Goal: Information Seeking & Learning: Learn about a topic

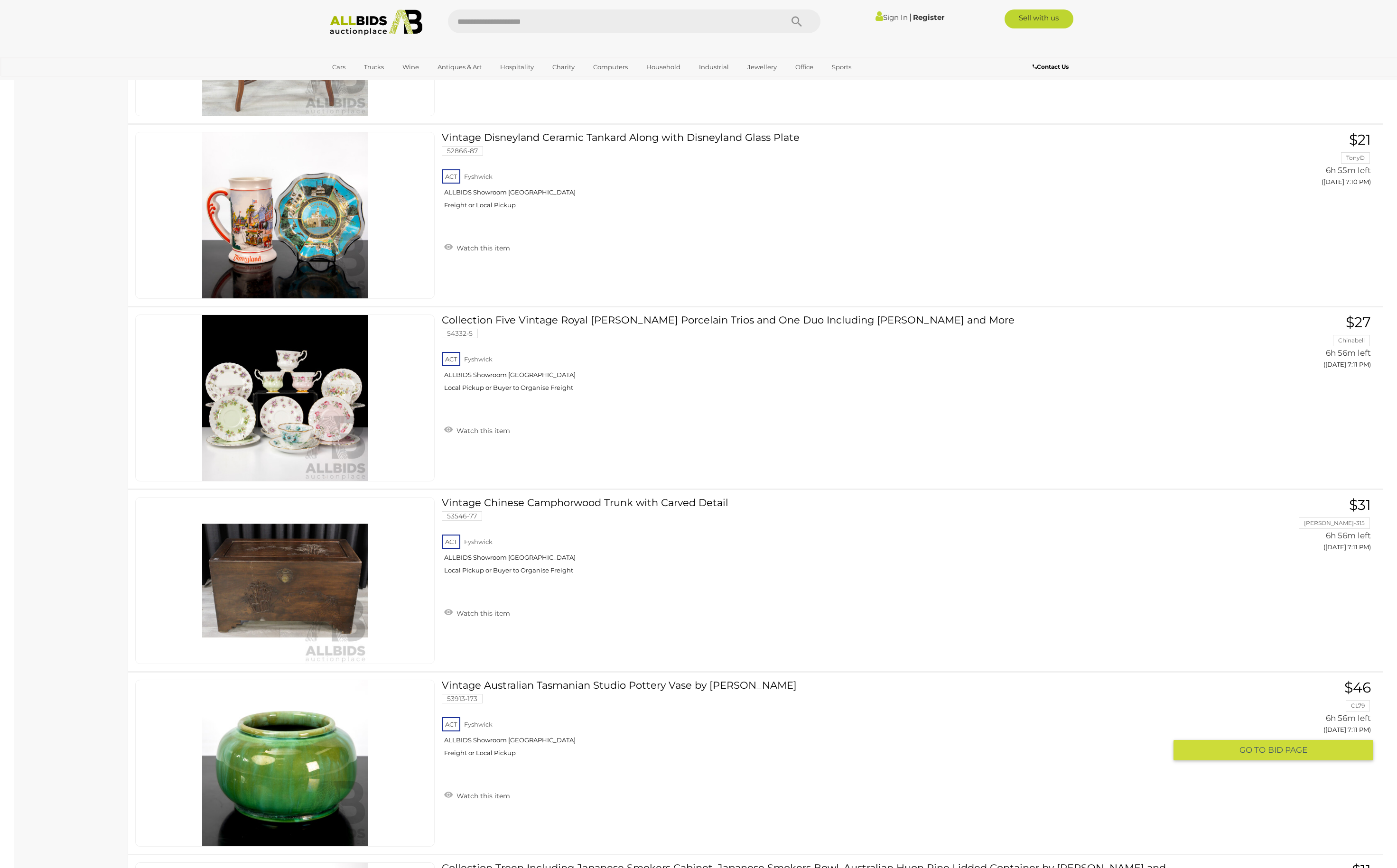
scroll to position [8635, 0]
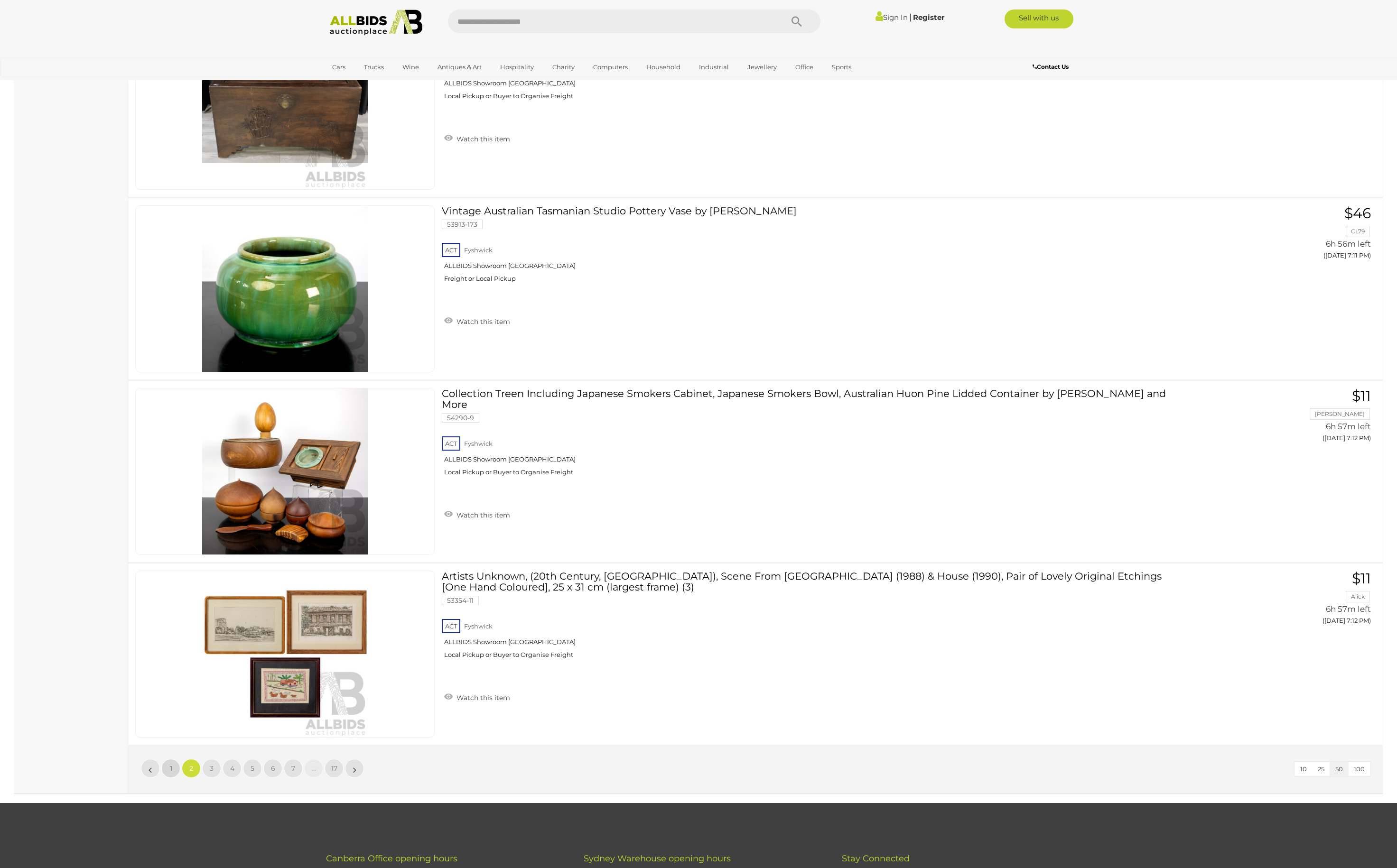
click at [170, 773] on span "1" at bounding box center [171, 769] width 2 height 9
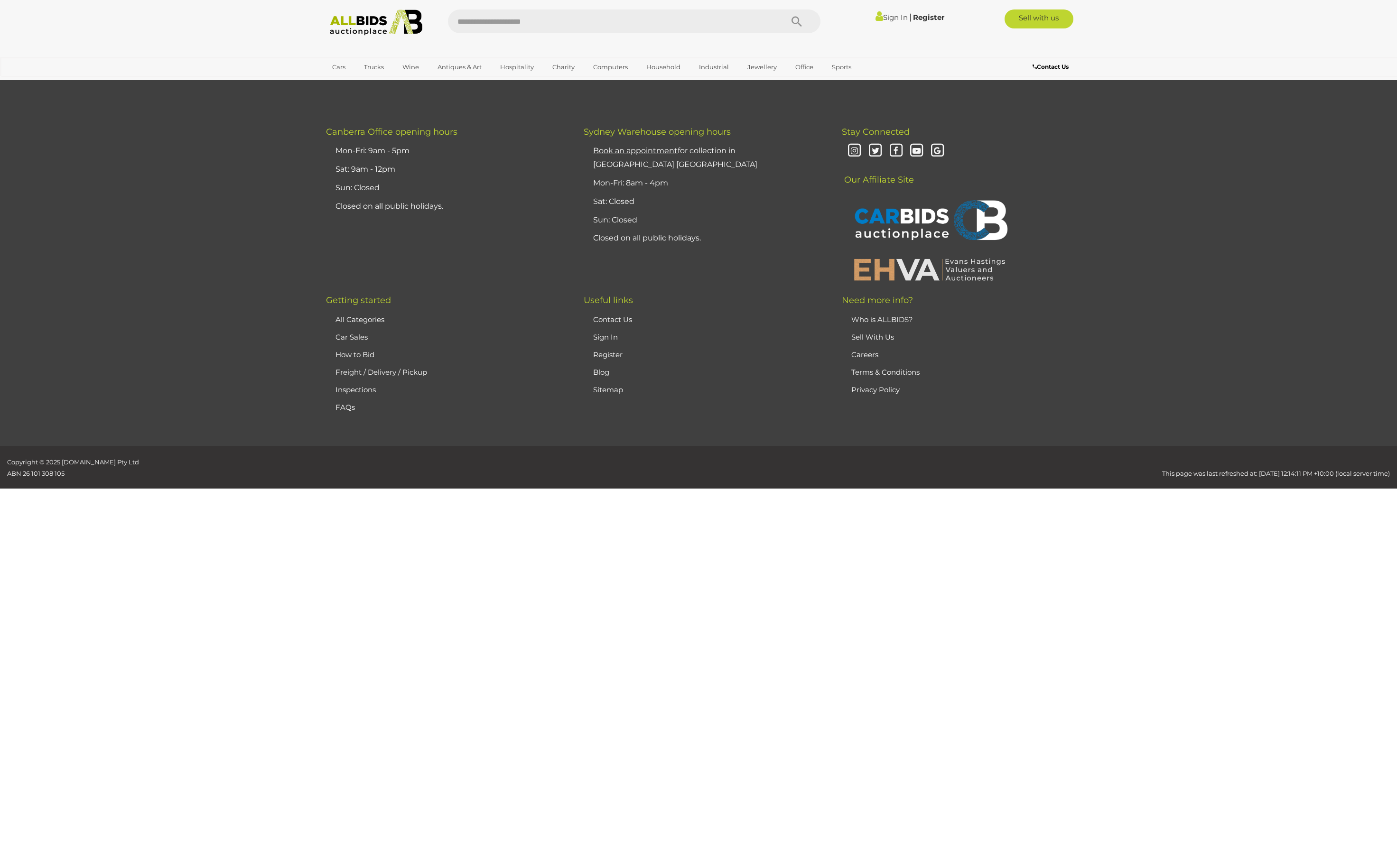
scroll to position [152, 0]
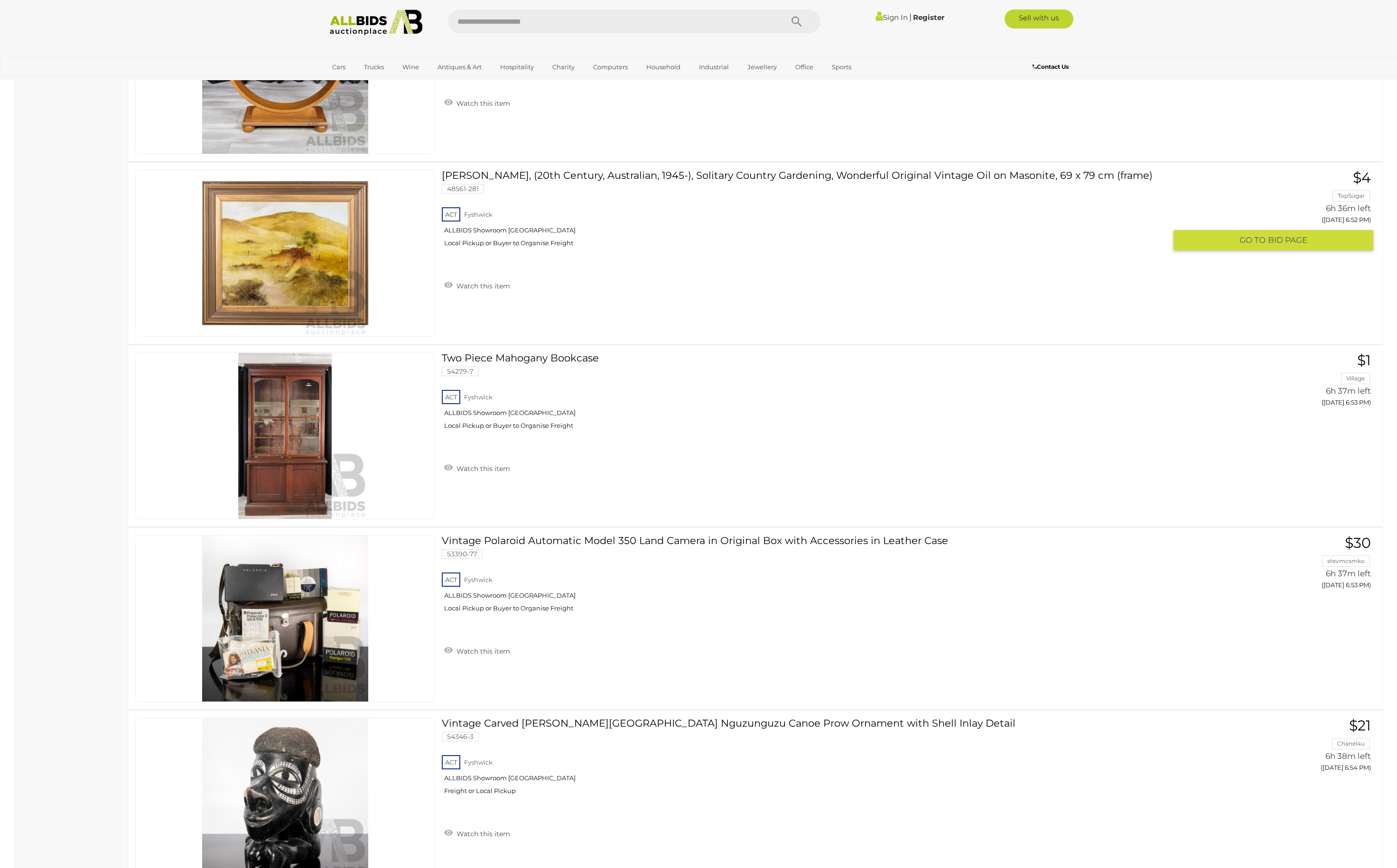
scroll to position [8692, 0]
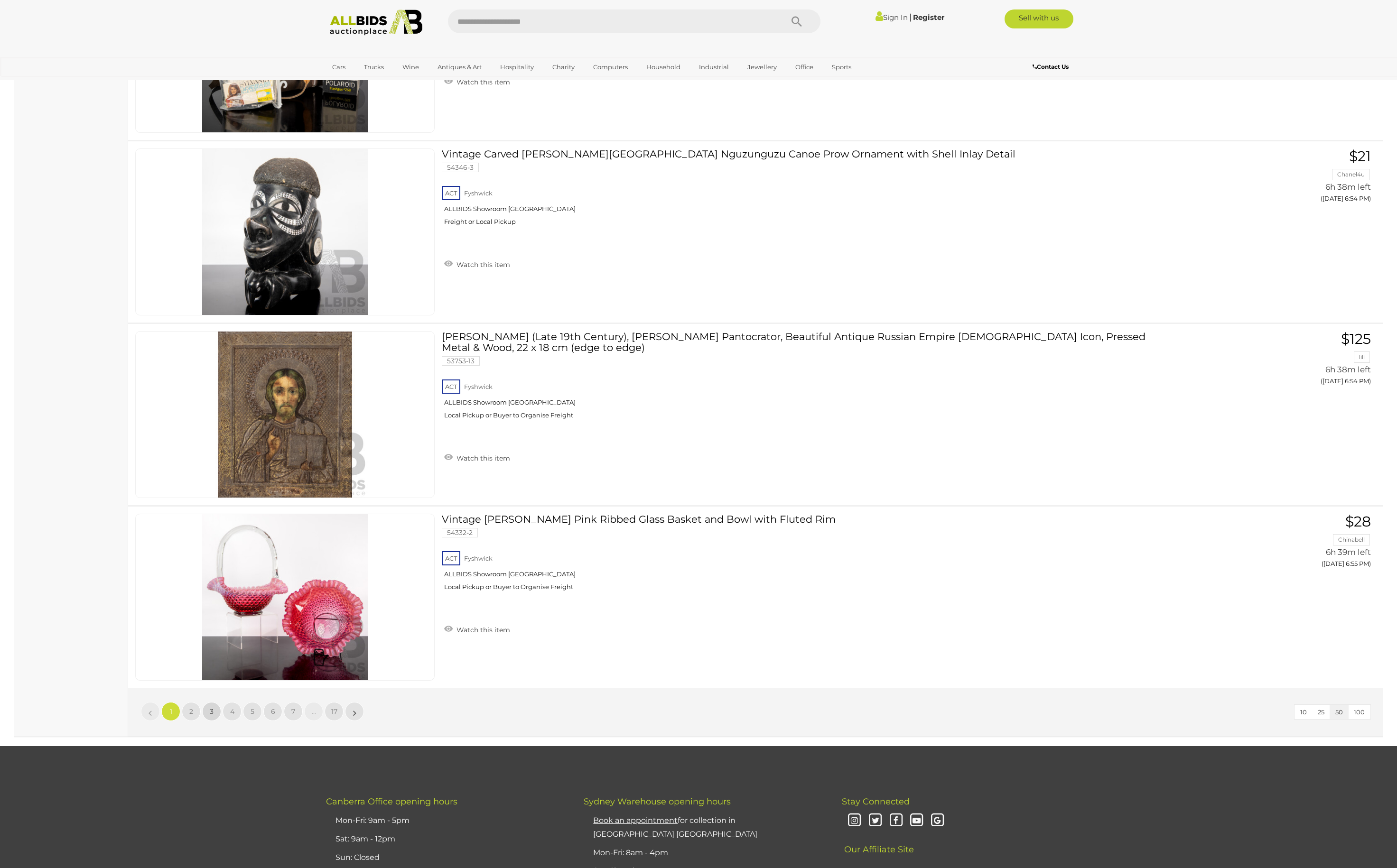
click at [215, 721] on link "3" at bounding box center [212, 711] width 19 height 19
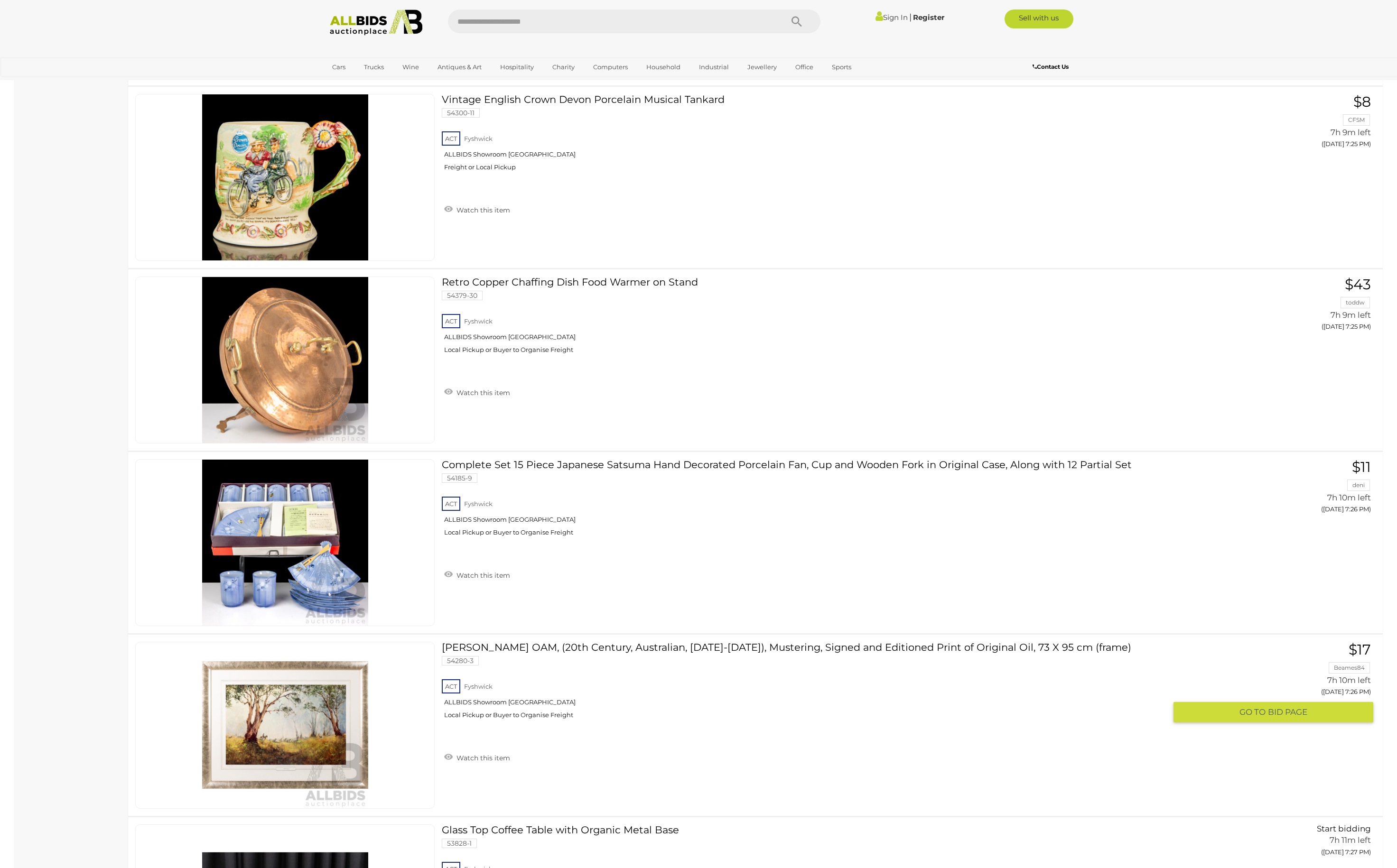
scroll to position [7117, 0]
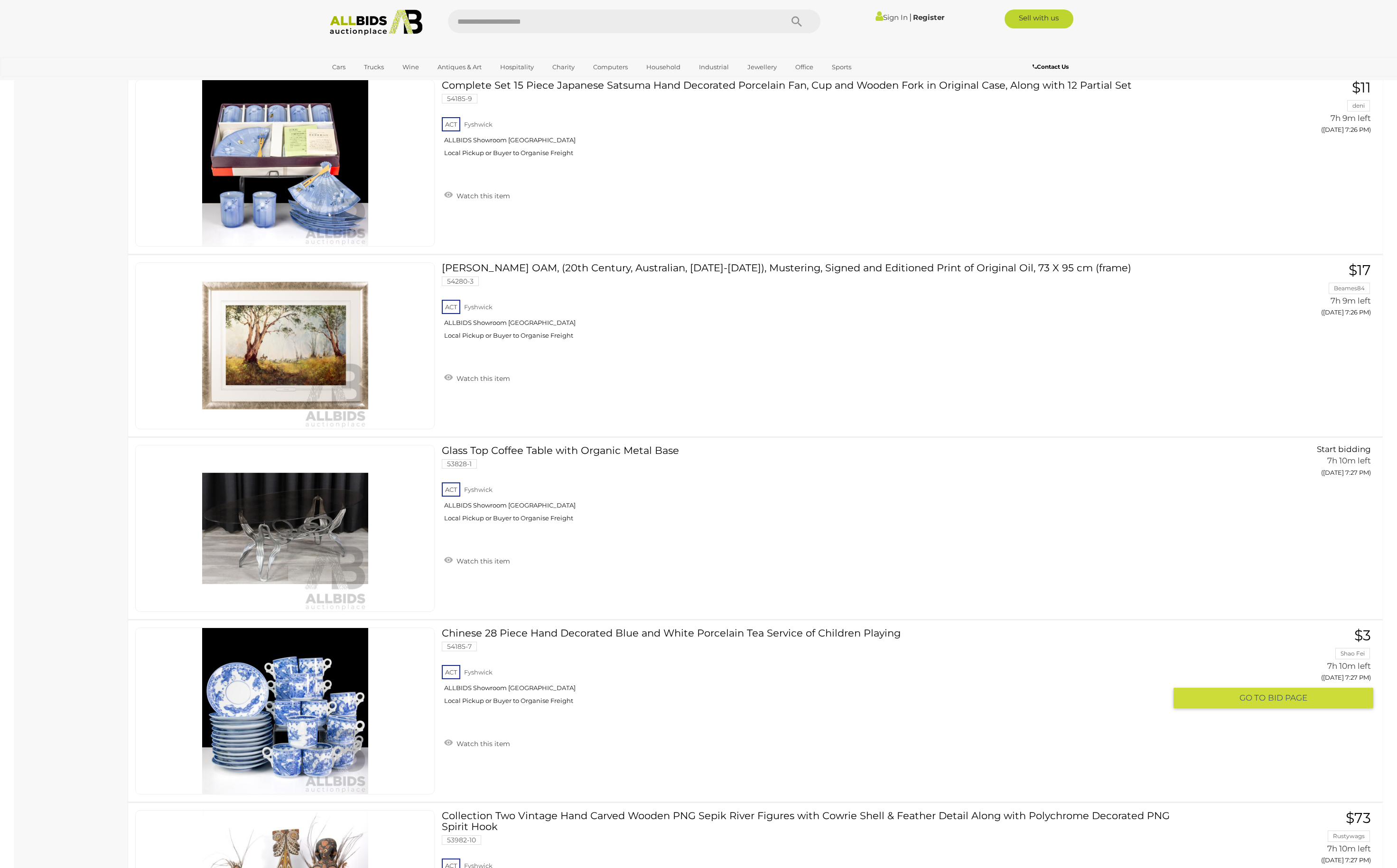
click at [776, 654] on link "Chinese 28 Piece Hand Decorated Blue and White Porcelain Tea Service of Childre…" at bounding box center [808, 670] width 718 height 85
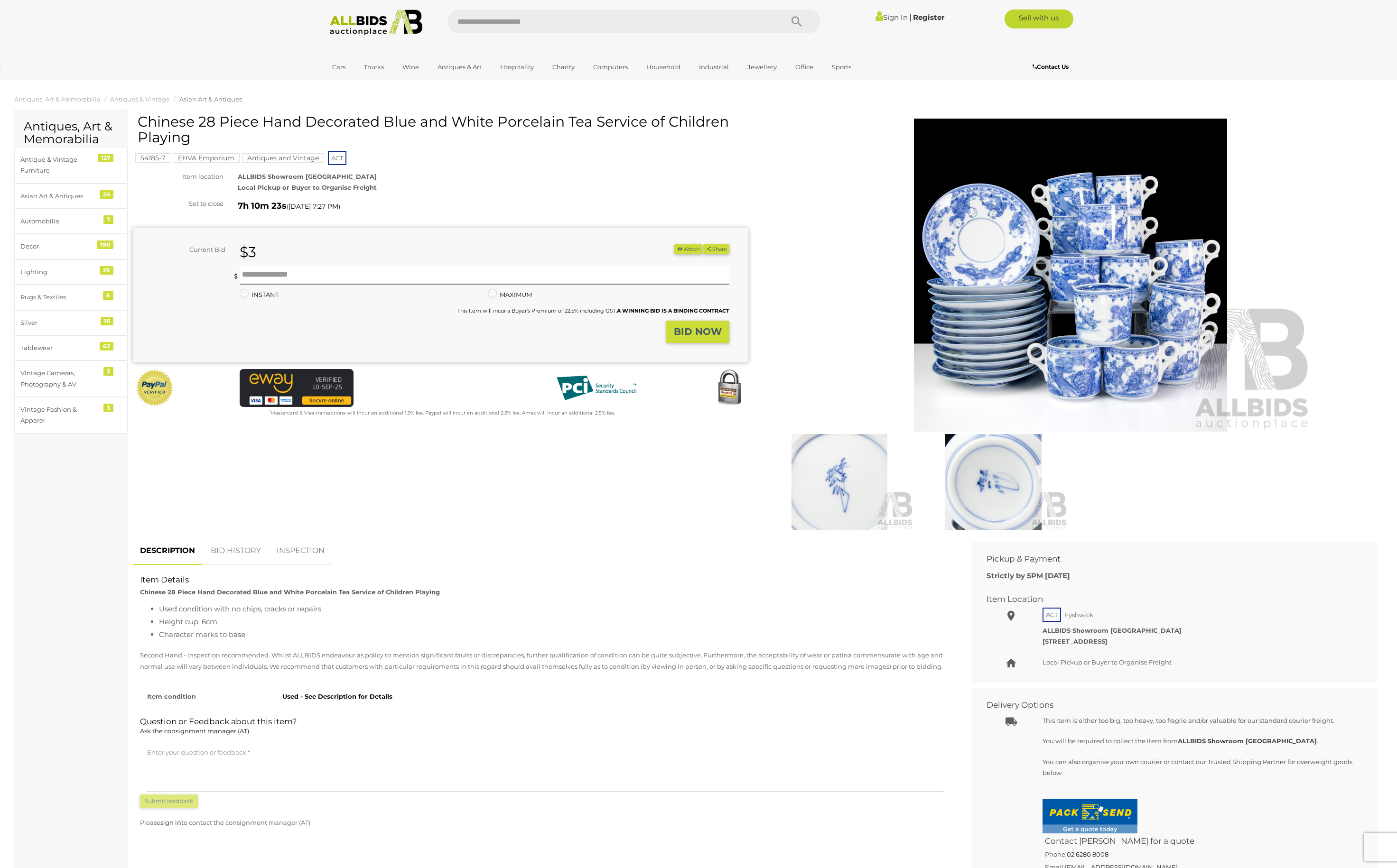
click at [1069, 251] on img at bounding box center [1071, 275] width 486 height 313
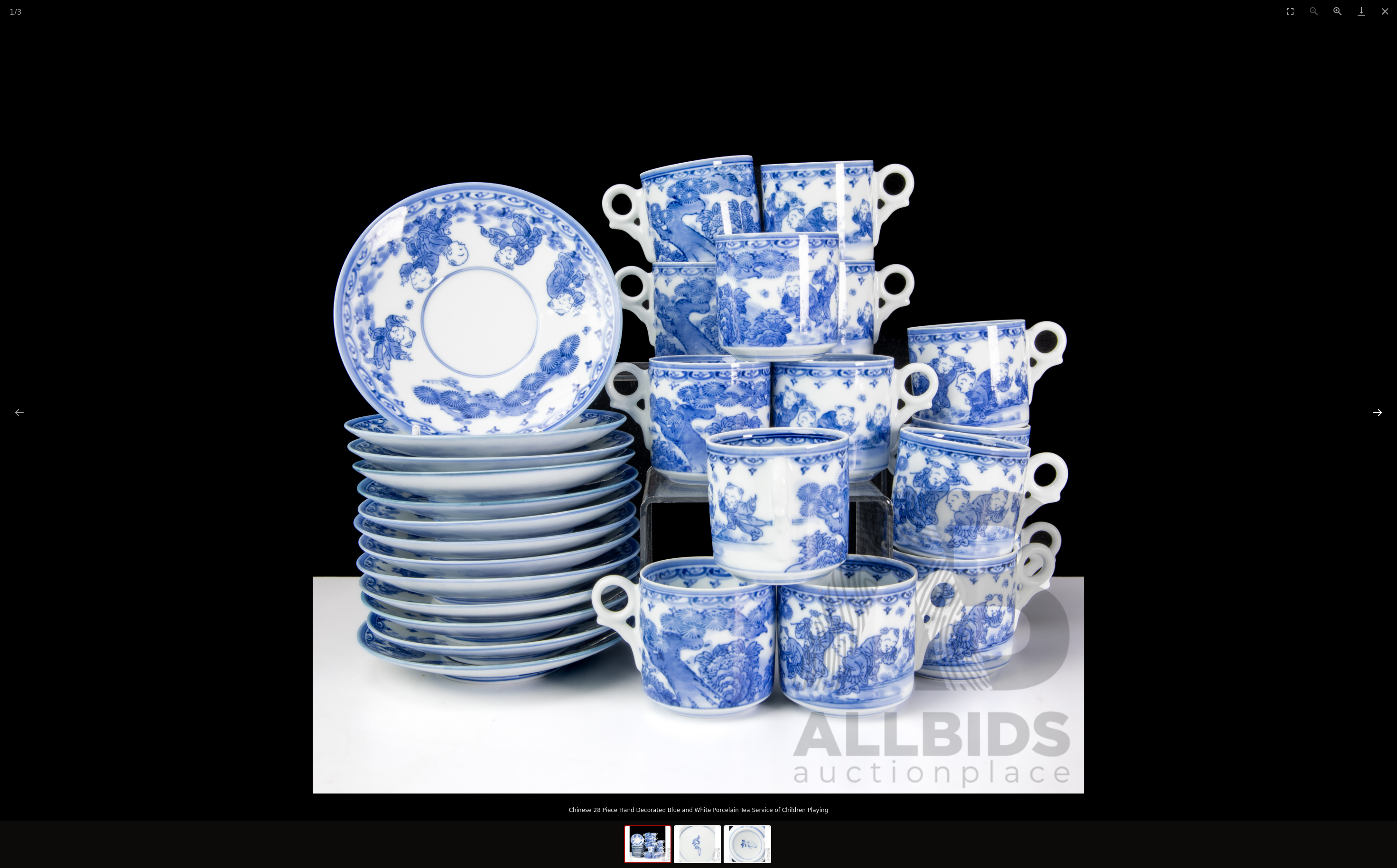
click at [1375, 415] on button "Next slide" at bounding box center [1377, 412] width 20 height 18
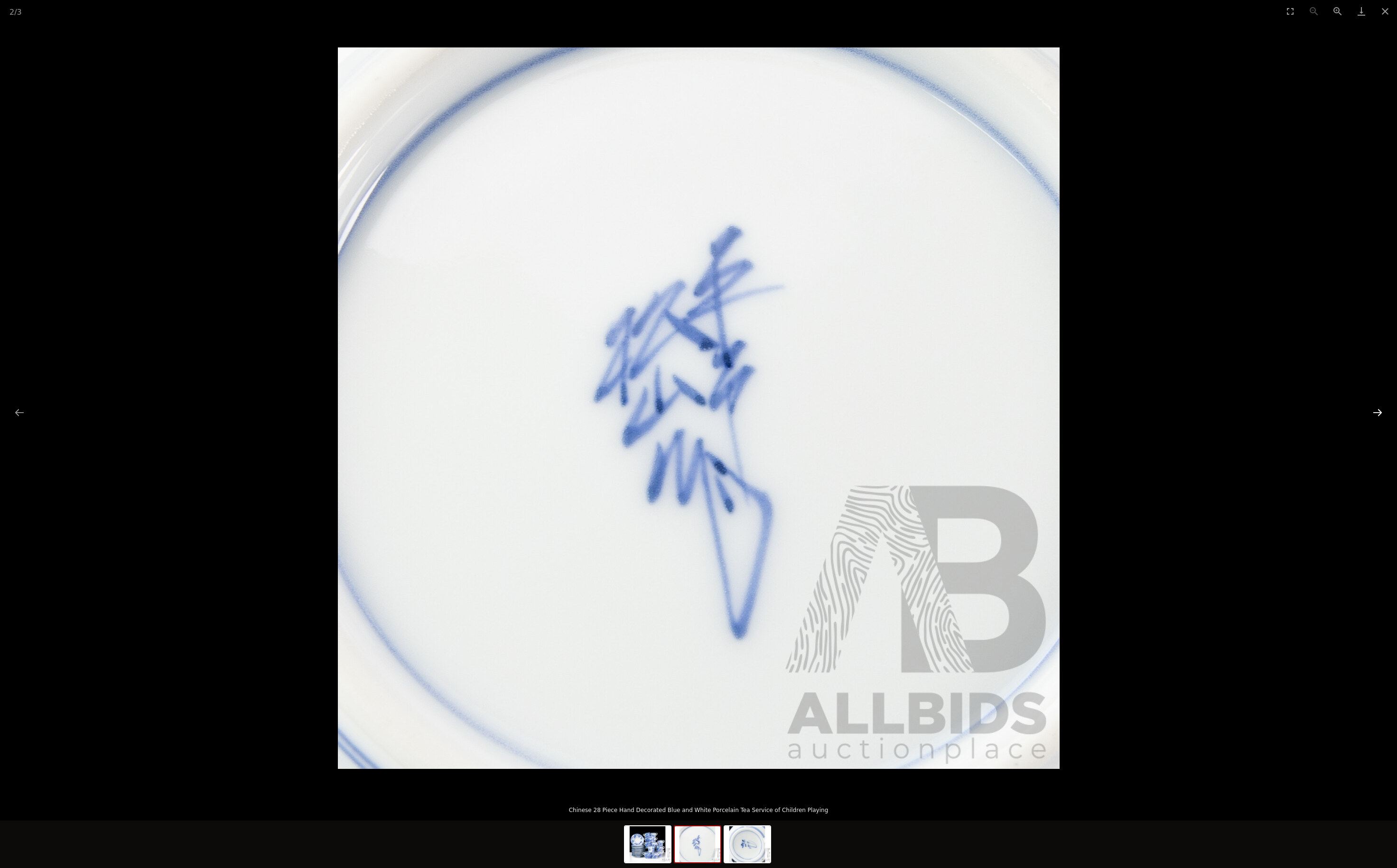
click at [1375, 415] on button "Next slide" at bounding box center [1377, 412] width 20 height 18
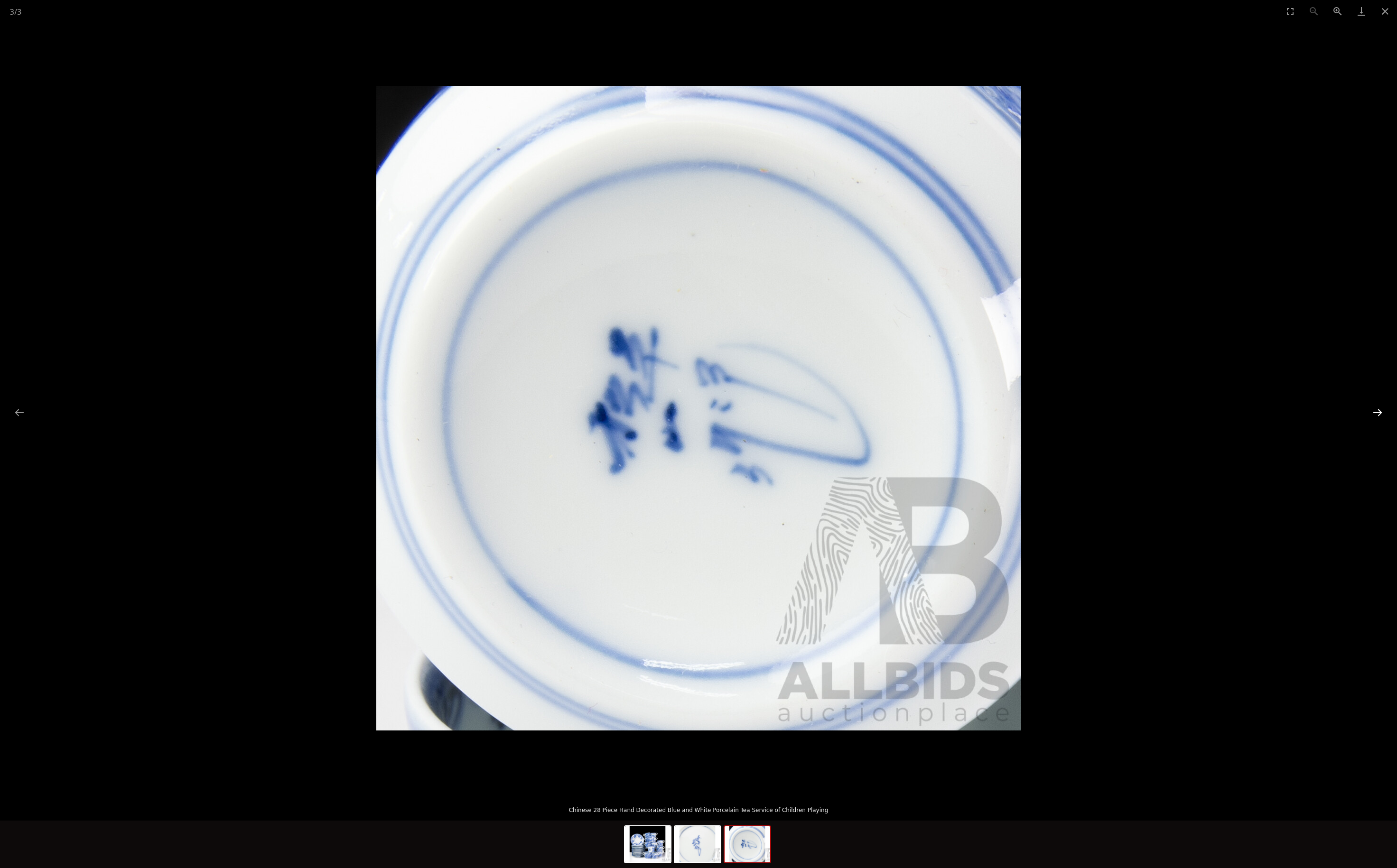
click at [1375, 415] on button "Next slide" at bounding box center [1377, 412] width 20 height 18
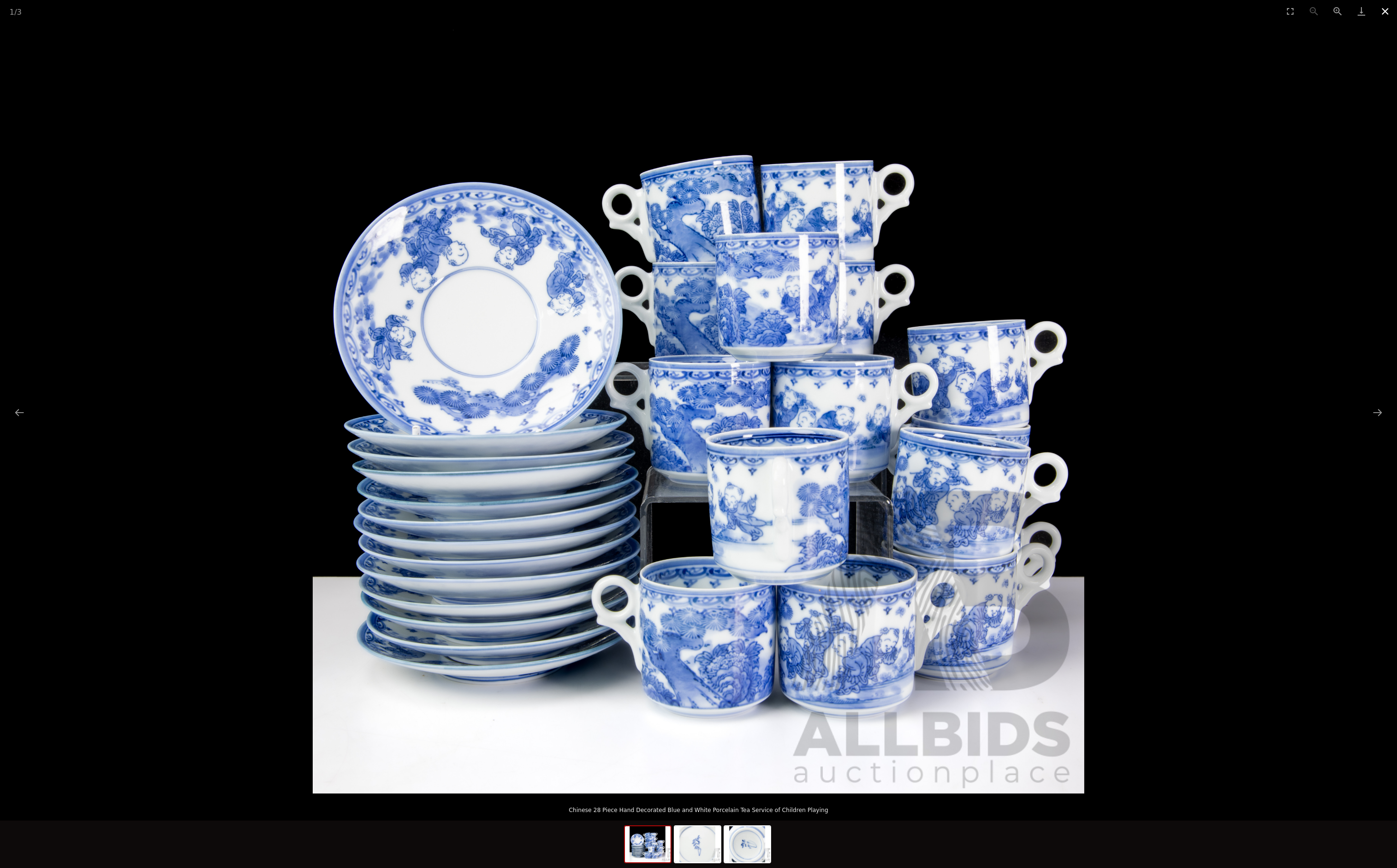
click at [1382, 16] on button "Close gallery" at bounding box center [1385, 11] width 24 height 22
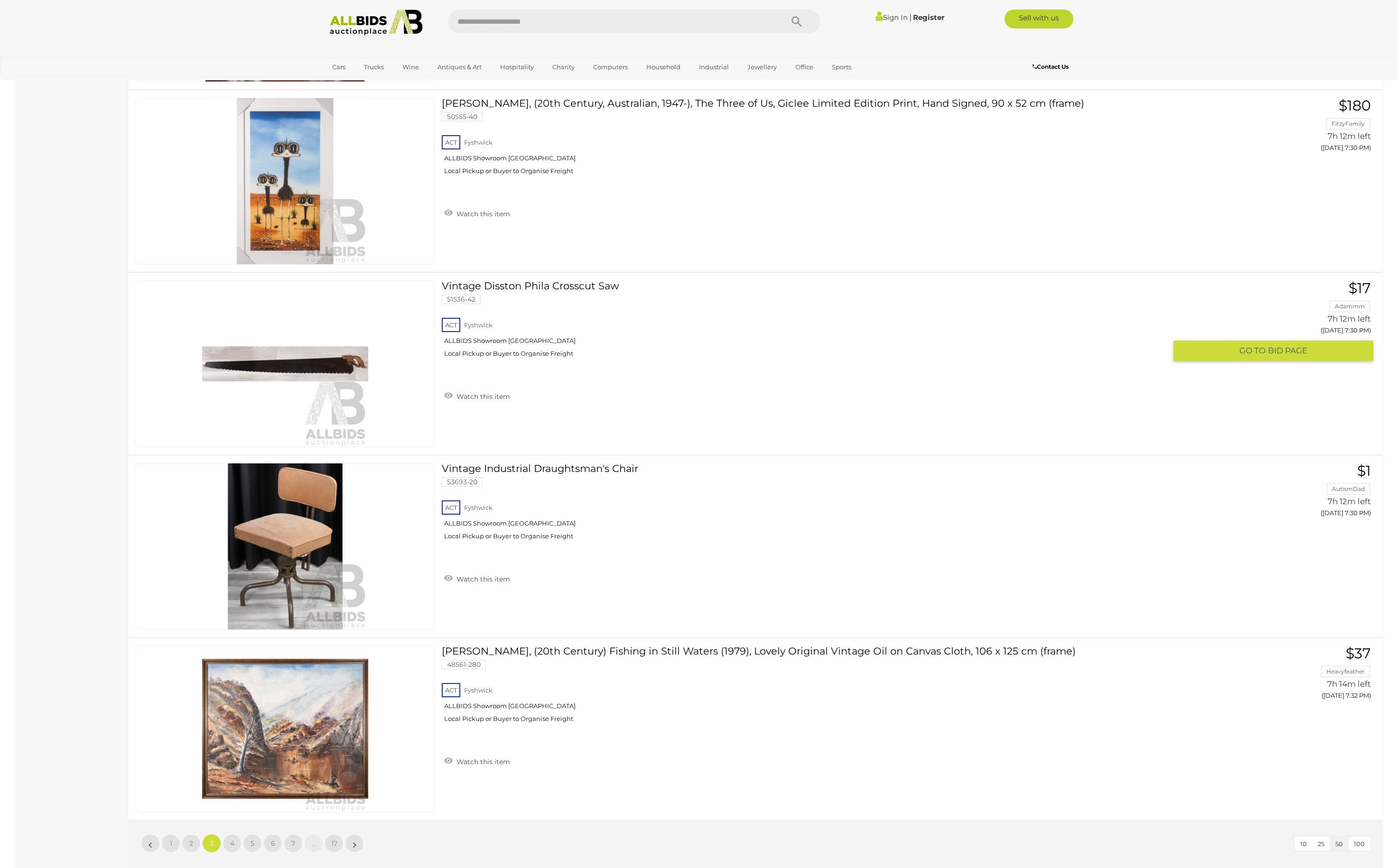
scroll to position [9033, 0]
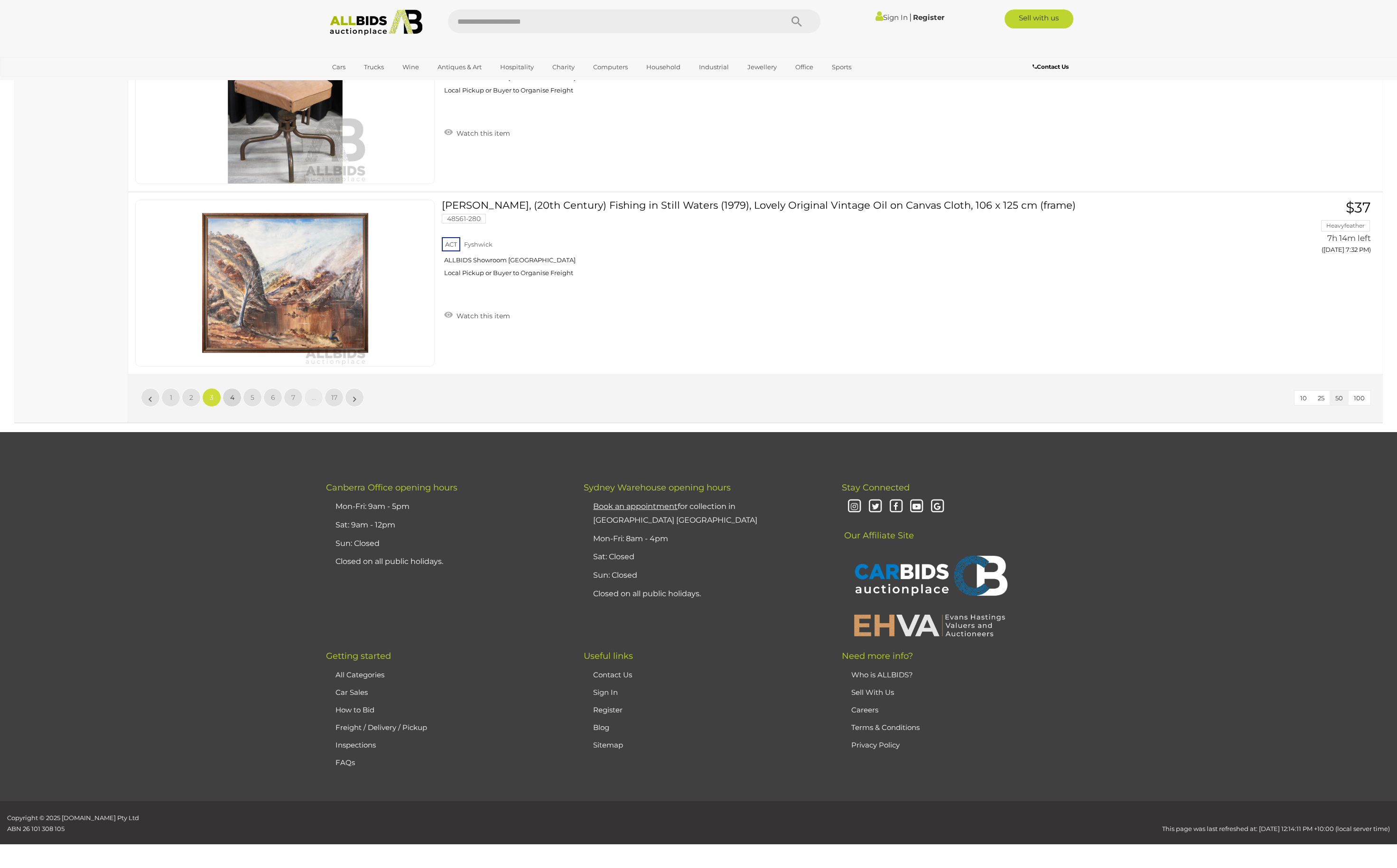
click at [228, 394] on link "4" at bounding box center [232, 398] width 19 height 19
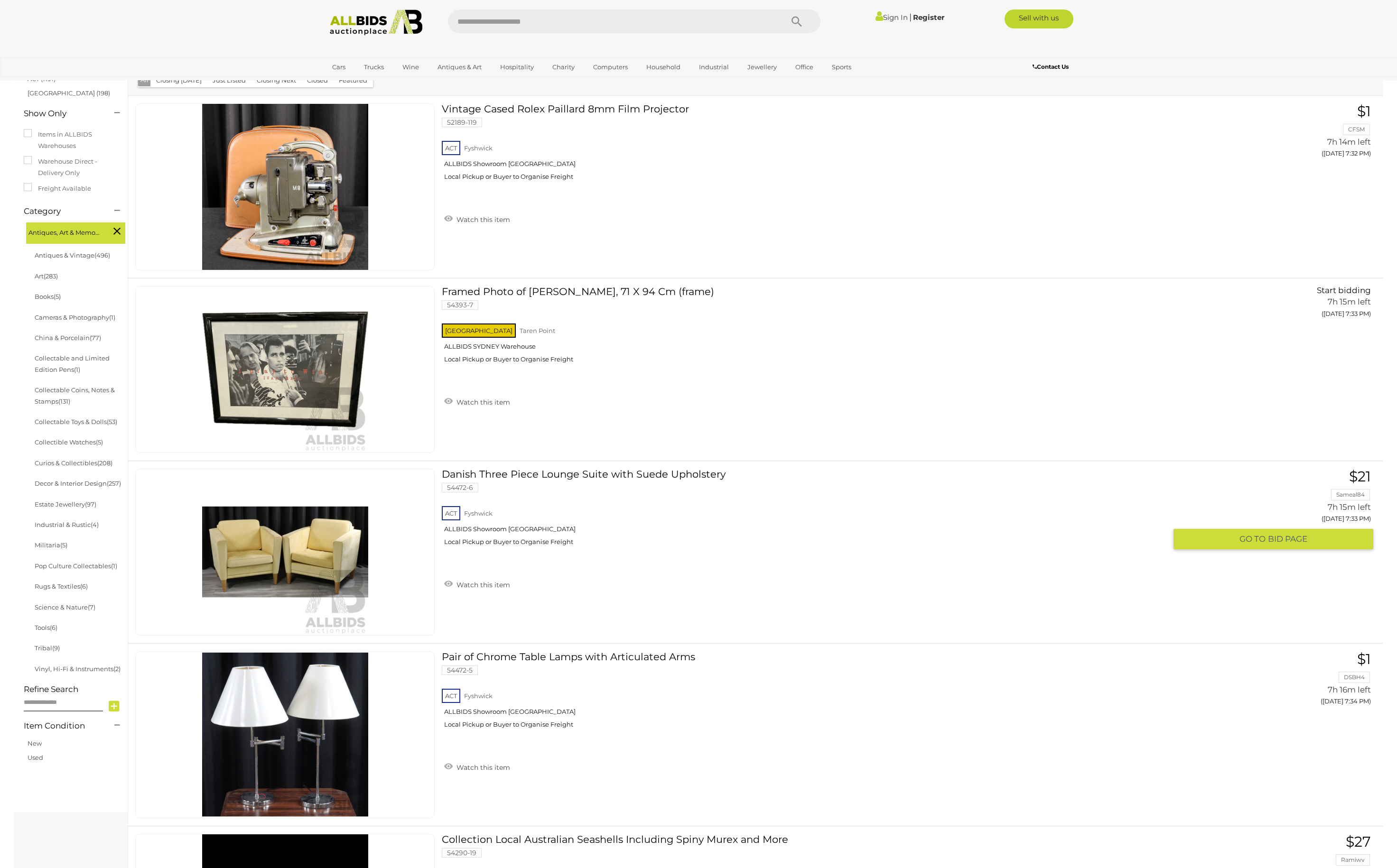
click at [597, 476] on link "Danish Three Piece Lounge Suite with Suede Upholstery 54472-6 ACT Fyshwick" at bounding box center [808, 511] width 718 height 85
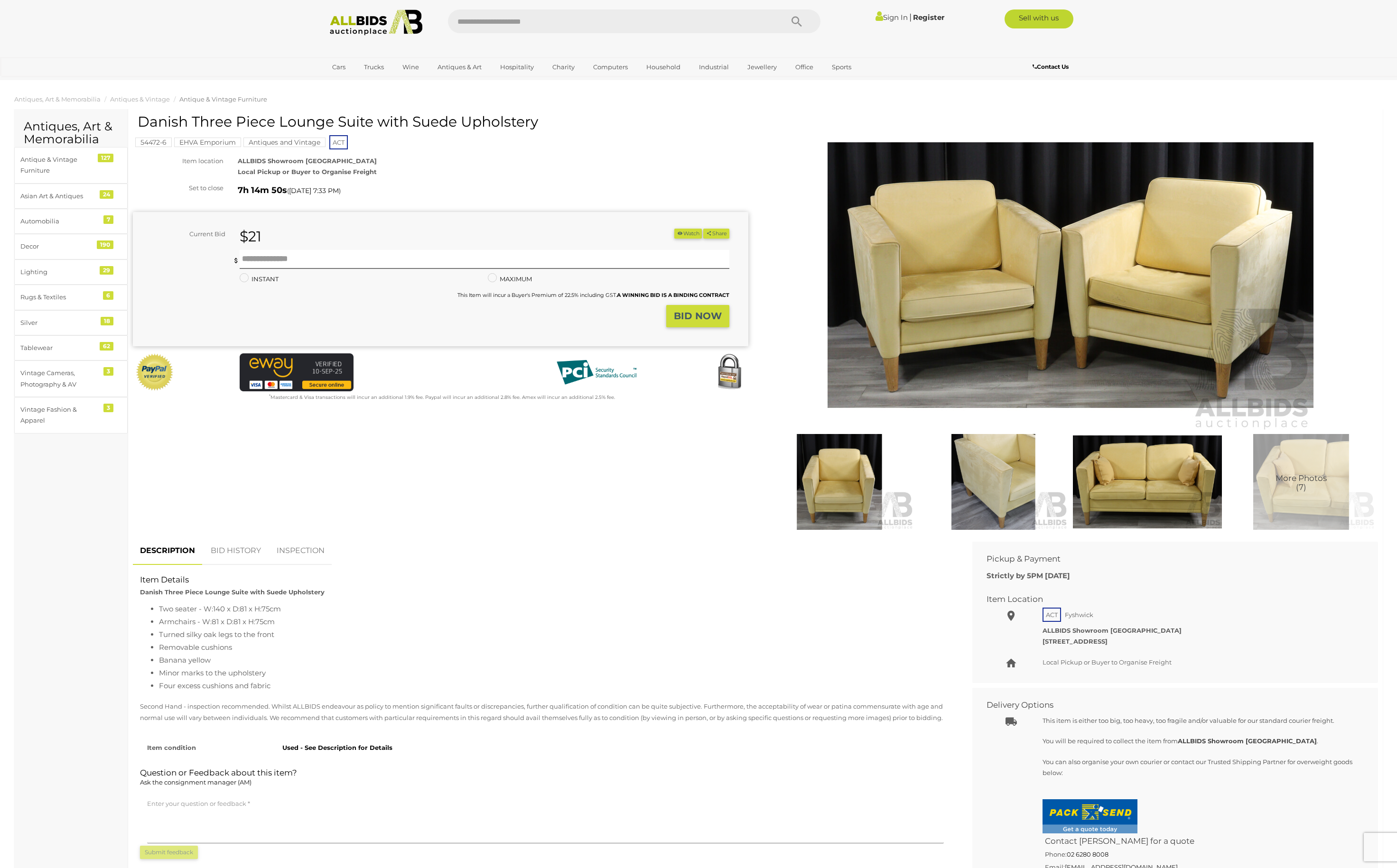
click at [1142, 484] on img at bounding box center [1148, 482] width 149 height 96
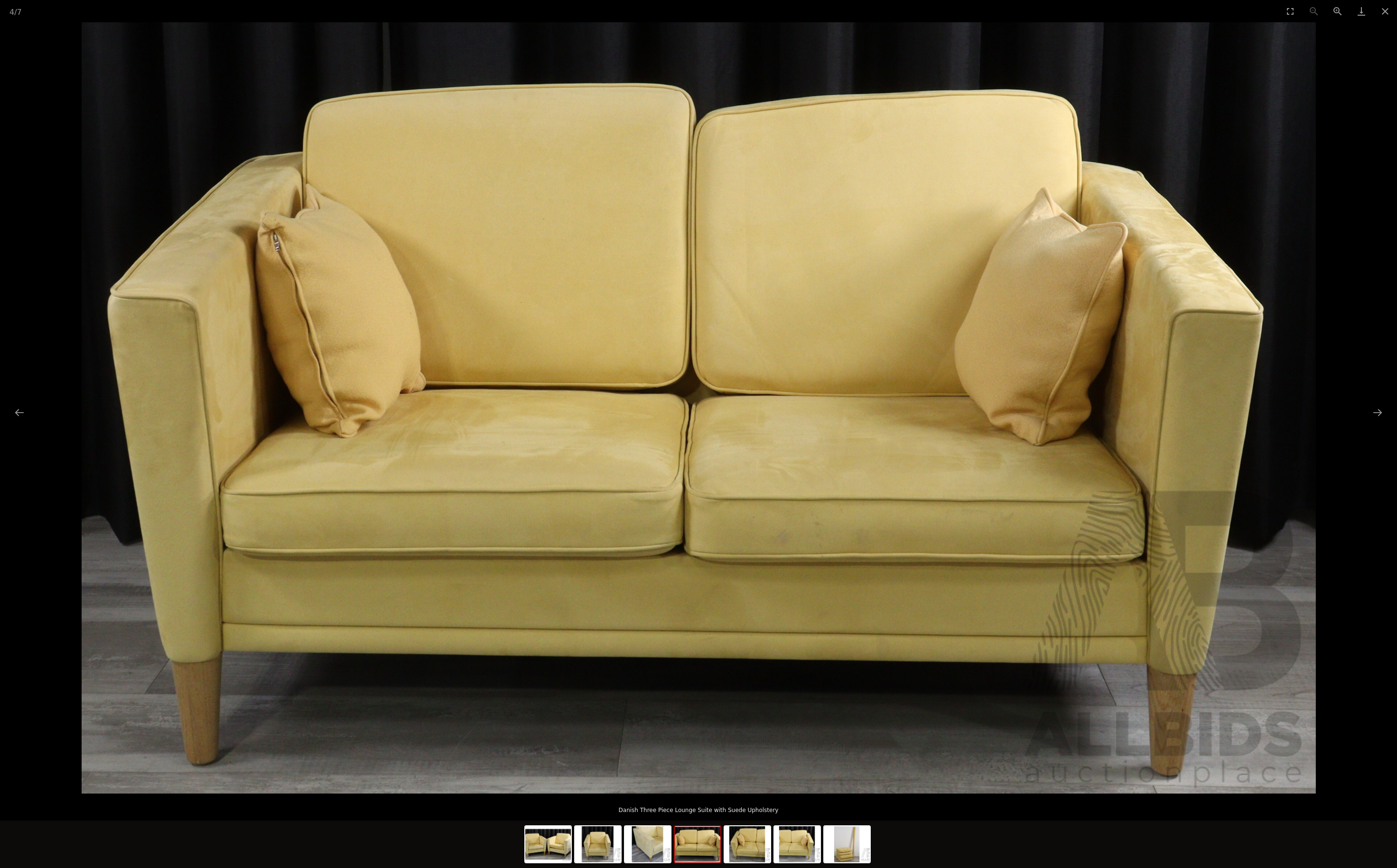
scroll to position [0, 1]
click at [1367, 410] on div at bounding box center [698, 408] width 1397 height 772
click at [1376, 410] on button "Next slide" at bounding box center [1376, 412] width 20 height 18
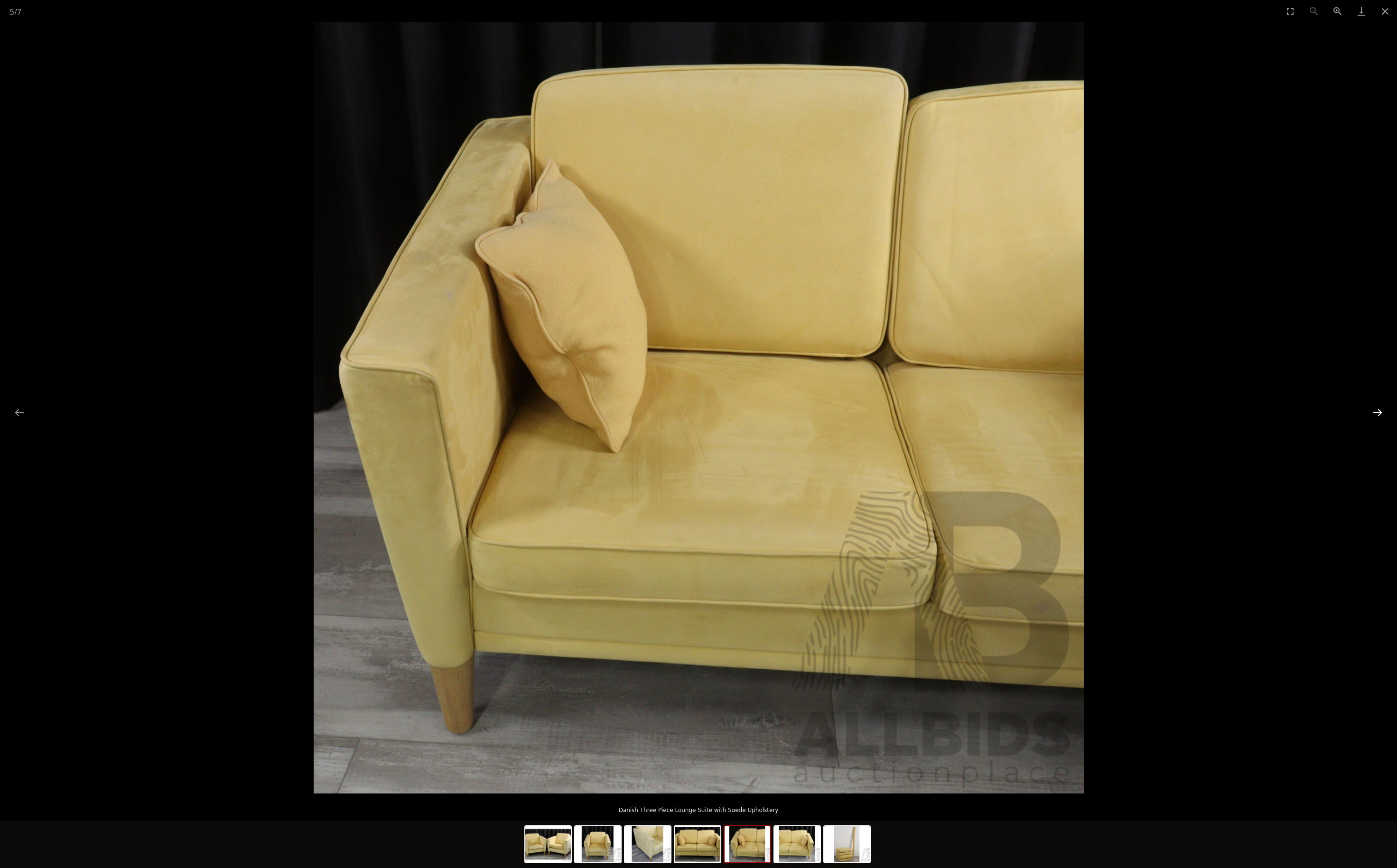
click at [1377, 411] on button "Next slide" at bounding box center [1377, 412] width 20 height 18
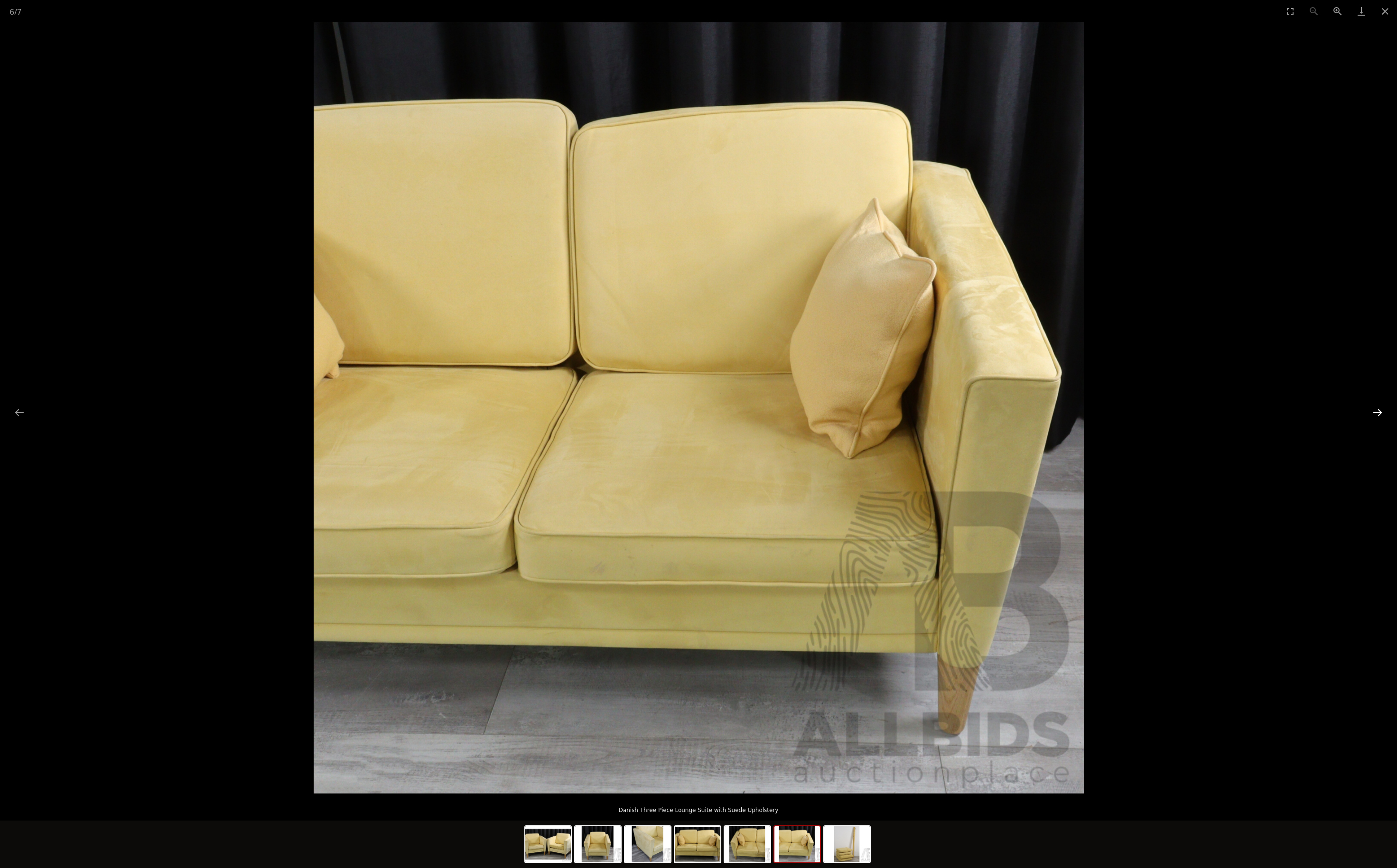
click at [1377, 411] on button "Next slide" at bounding box center [1377, 412] width 20 height 18
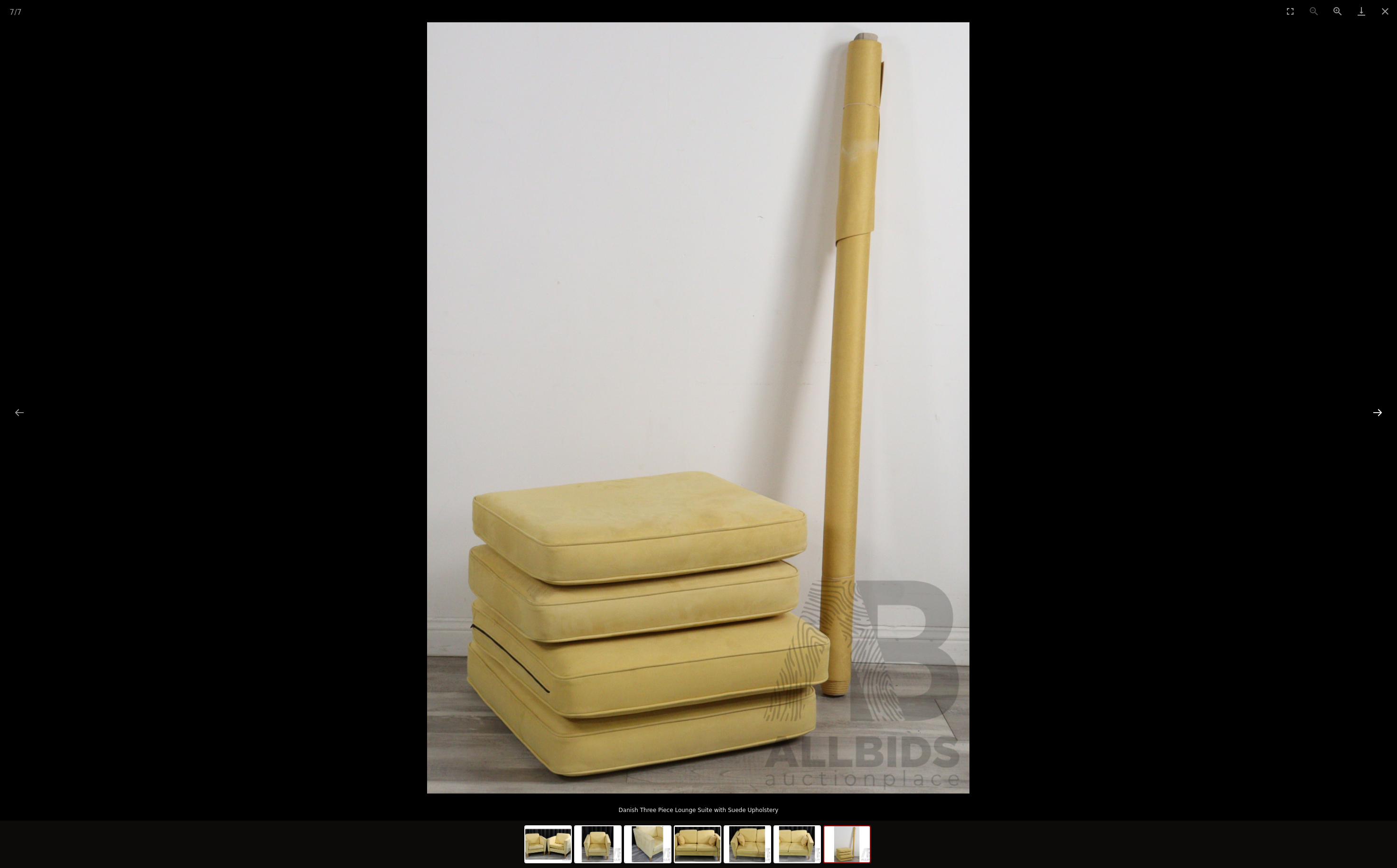
click at [1377, 411] on button "Next slide" at bounding box center [1377, 412] width 20 height 18
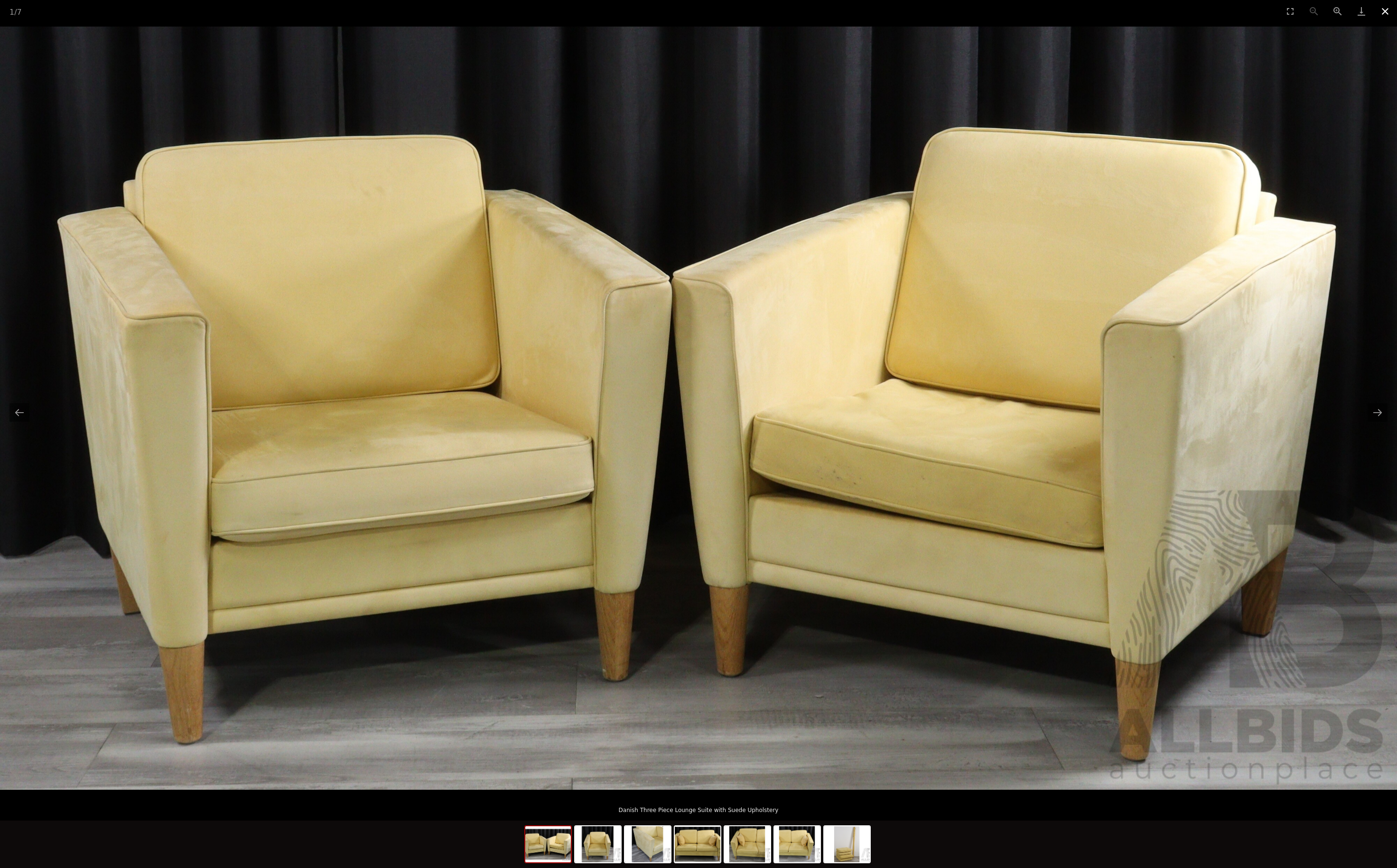
click at [1386, 12] on button "Close gallery" at bounding box center [1385, 11] width 24 height 22
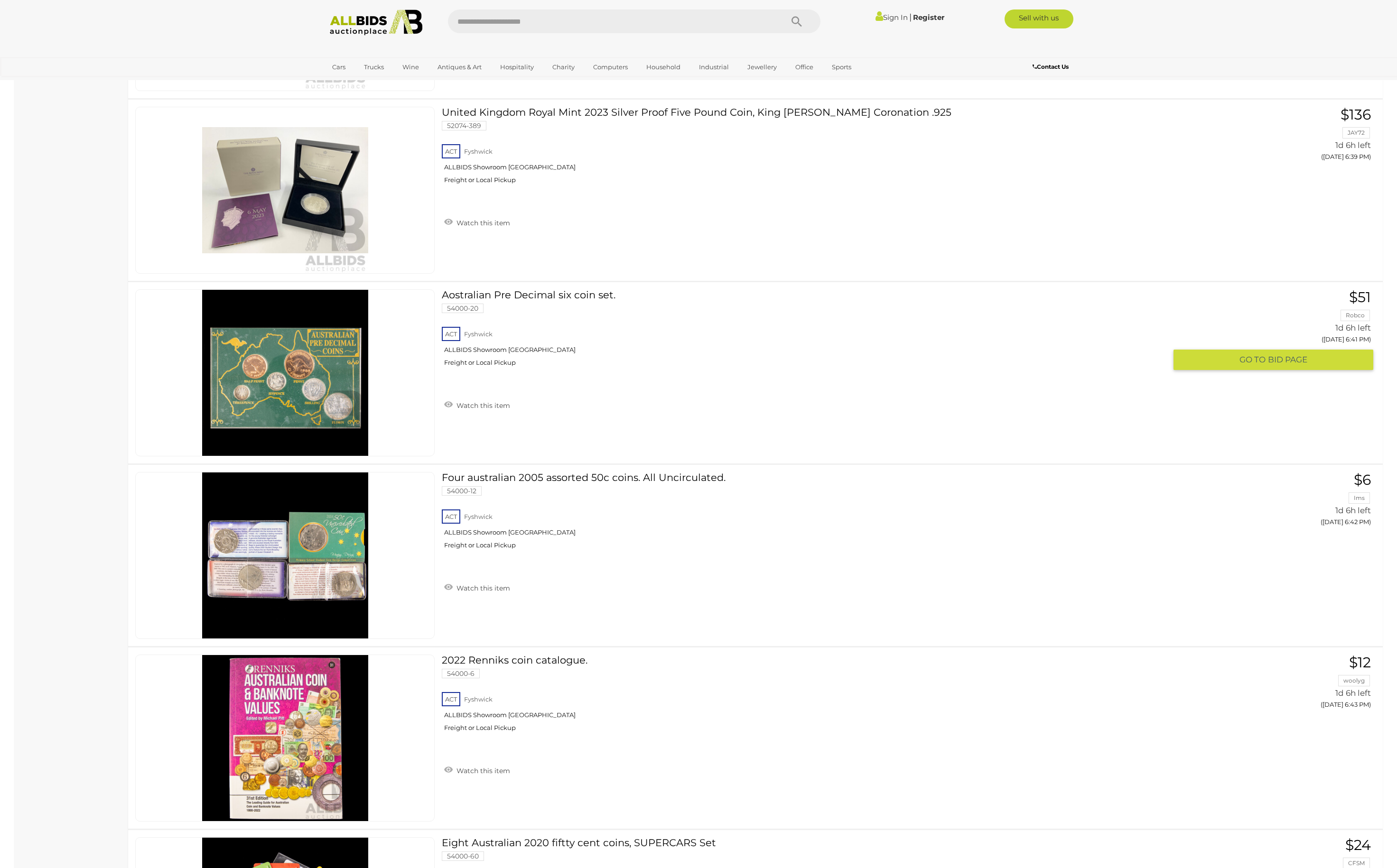
scroll to position [7111, 0]
